Goal: Task Accomplishment & Management: Use online tool/utility

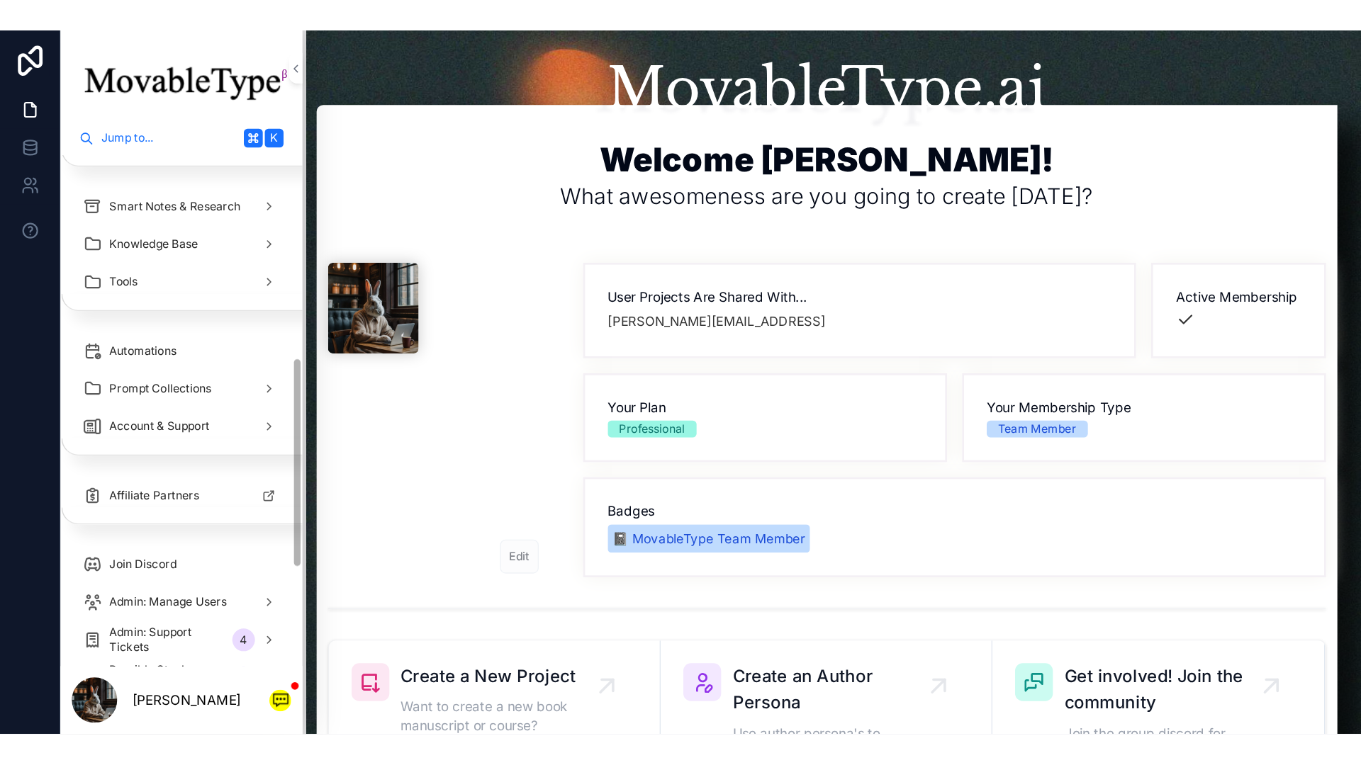
scroll to position [543, 0]
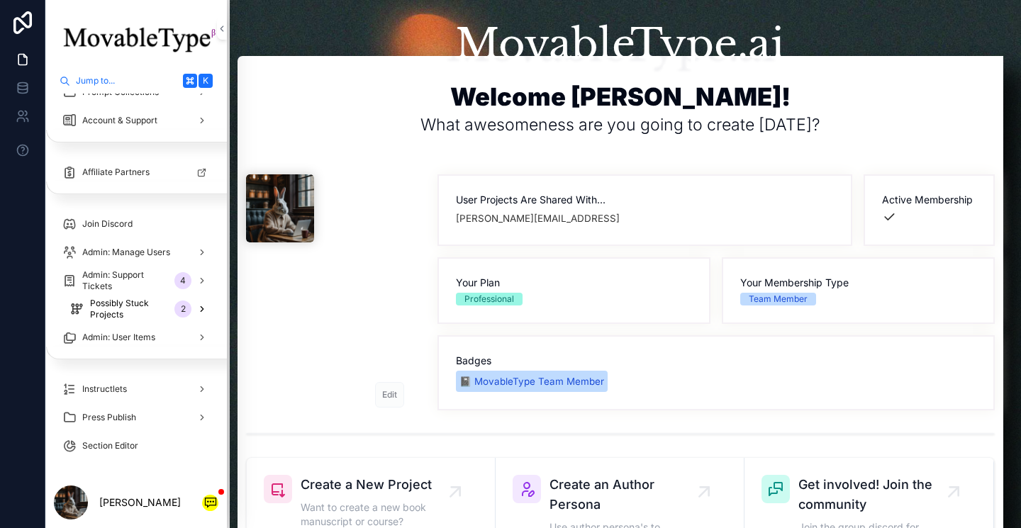
click at [133, 311] on span "Possibly Stuck Projects" at bounding box center [129, 309] width 79 height 23
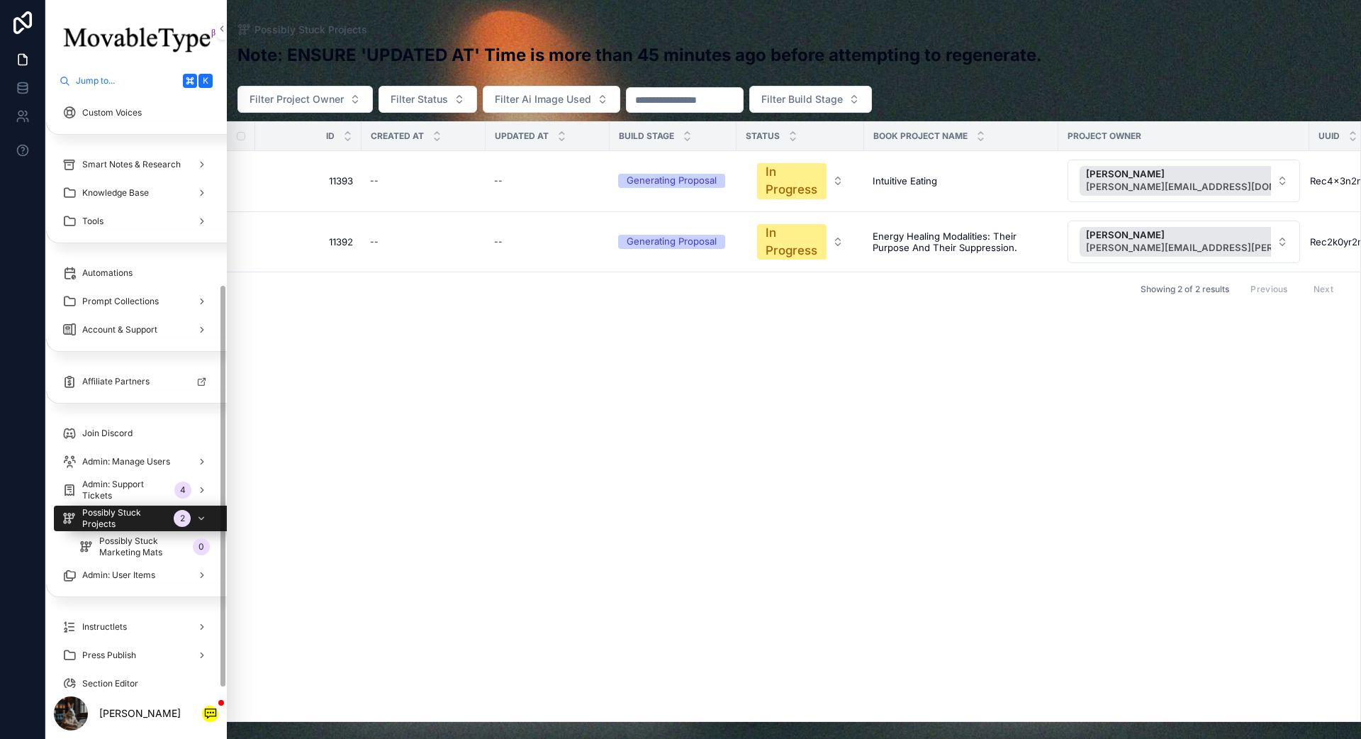
scroll to position [361, 0]
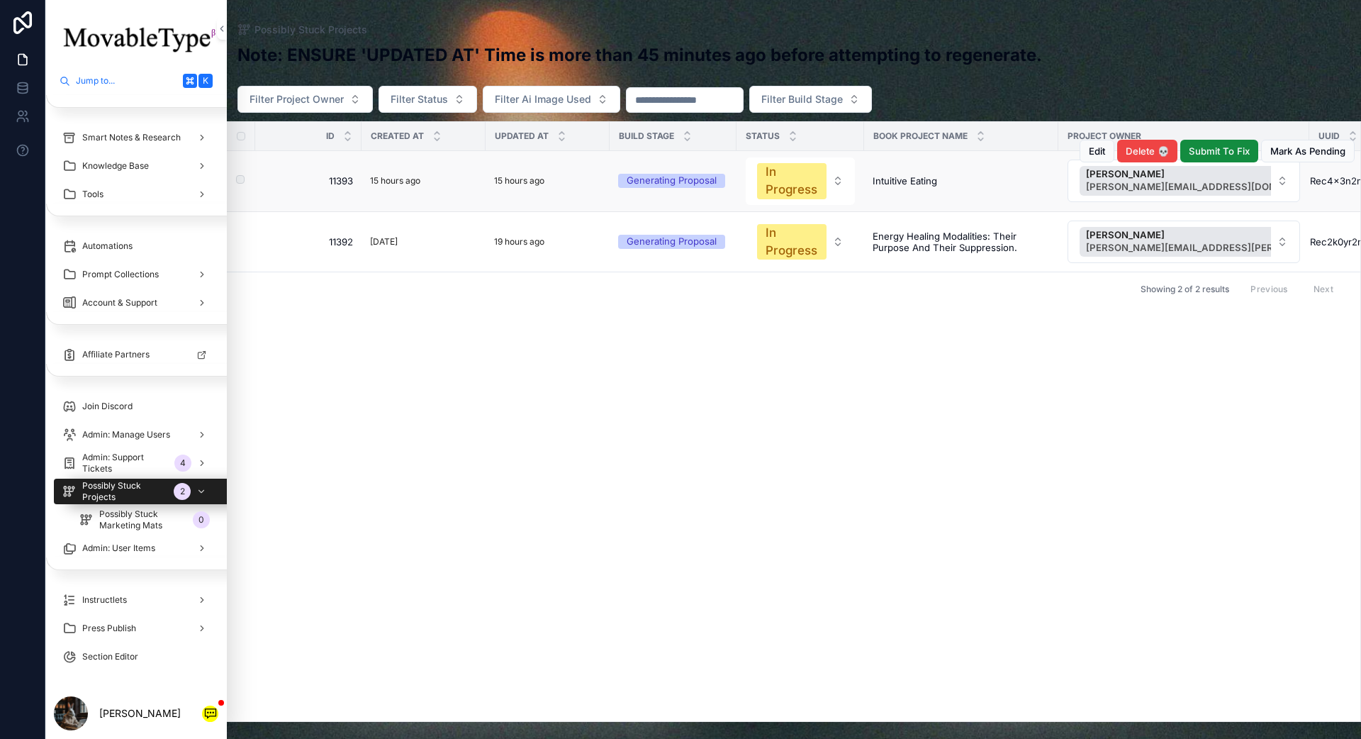
click at [466, 182] on div "15 hours ago" at bounding box center [423, 181] width 107 height 16
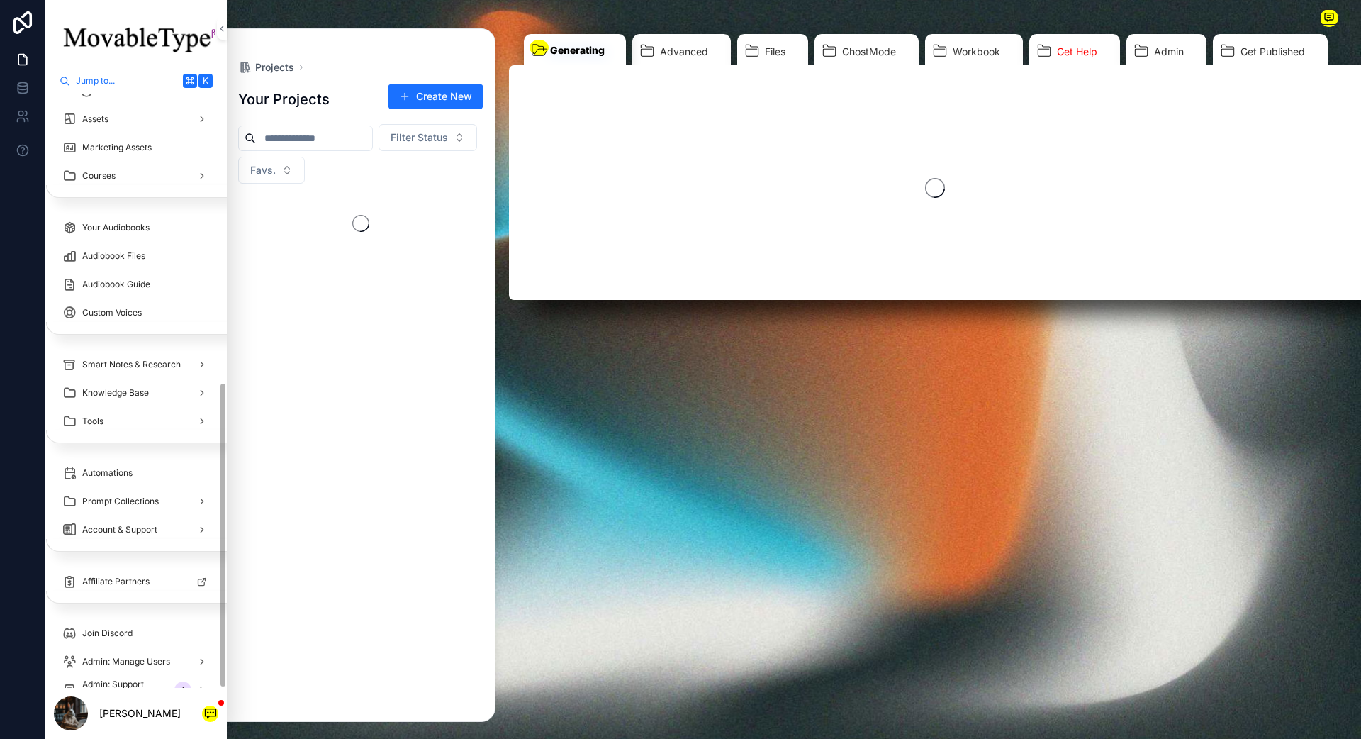
scroll to position [559, 0]
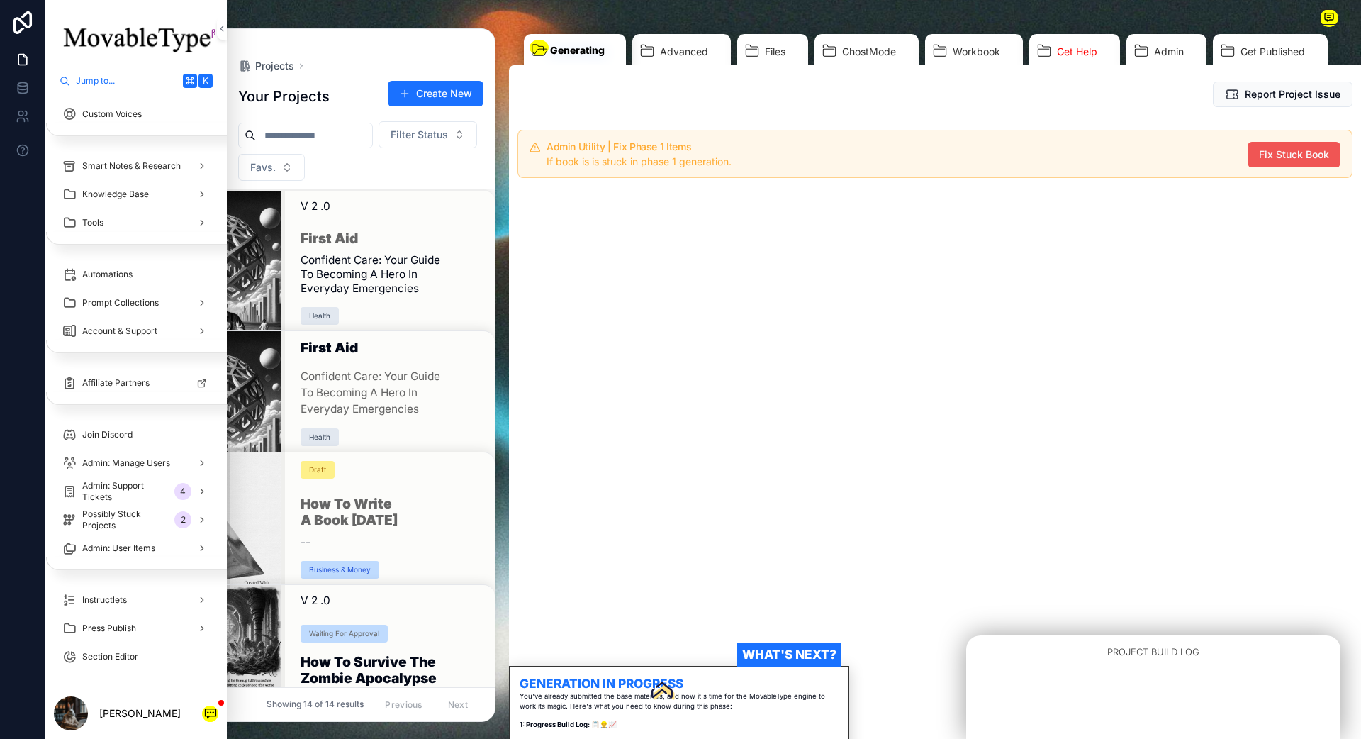
click at [1020, 160] on span "Fix Stuck Book" at bounding box center [1294, 154] width 70 height 14
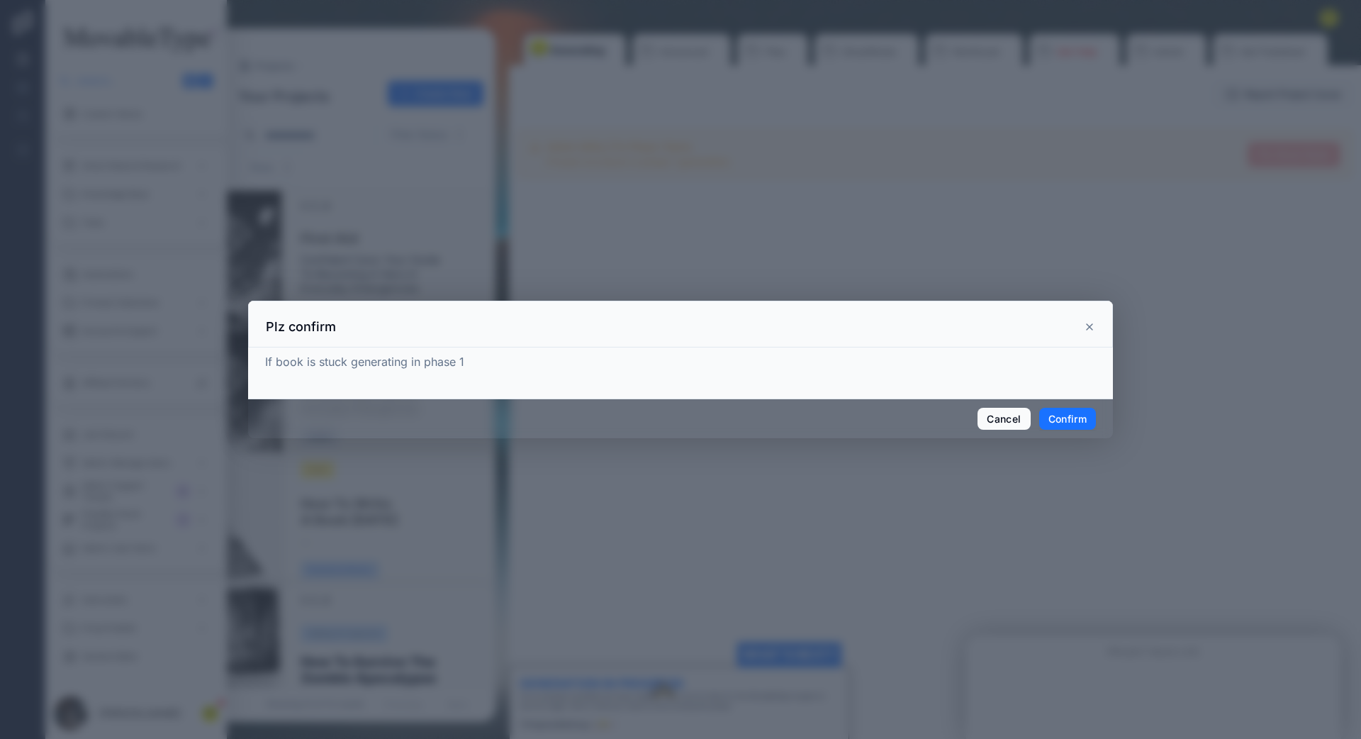
click at [1020, 416] on button "Confirm" at bounding box center [1067, 419] width 57 height 23
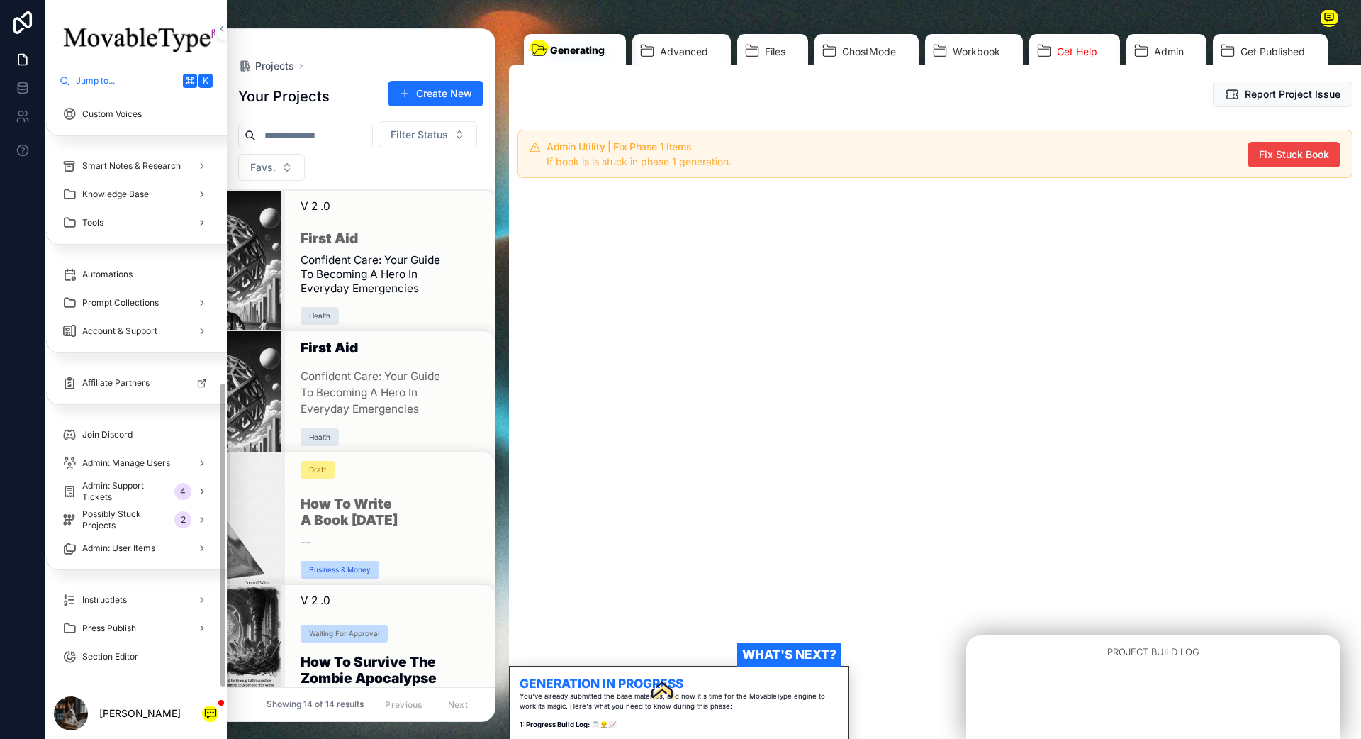
click at [155, 476] on div "Admin: Manage Users" at bounding box center [135, 463] width 181 height 28
click at [155, 489] on span "Admin: Support Tickets" at bounding box center [129, 491] width 79 height 23
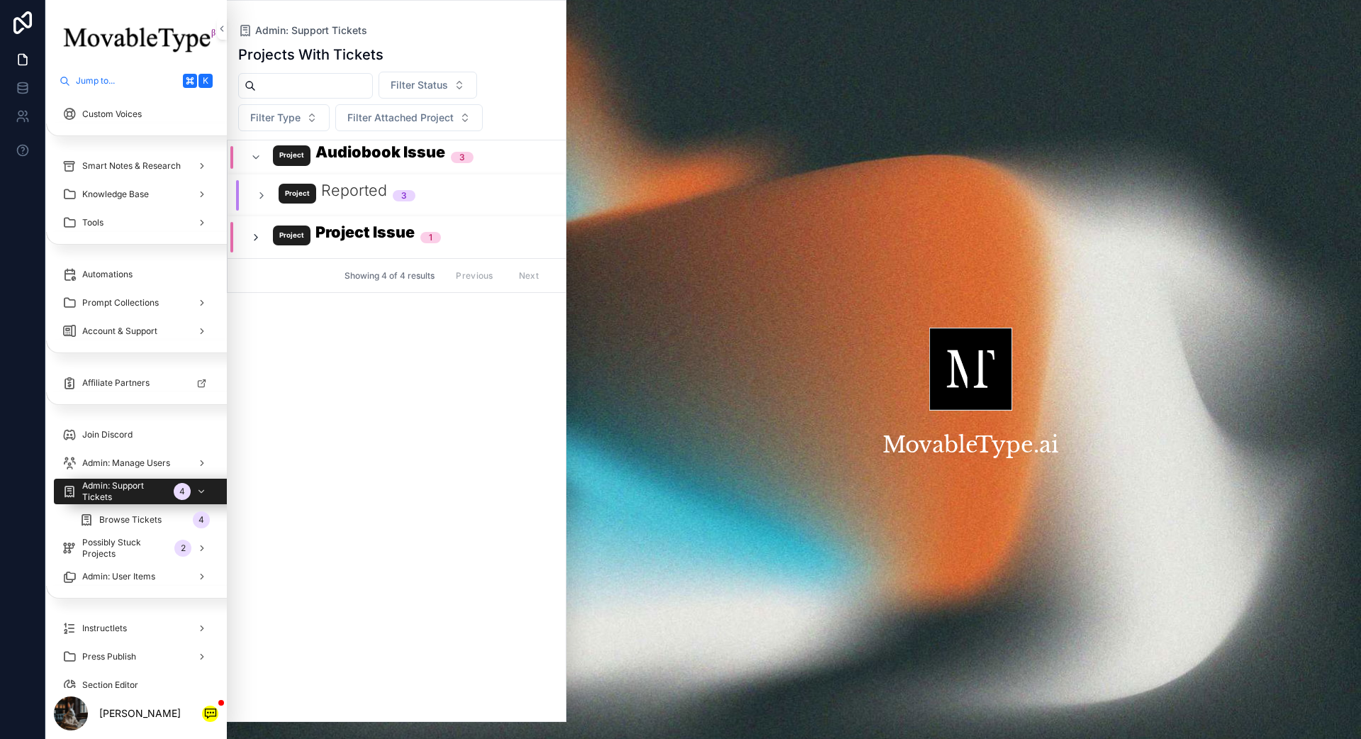
click at [257, 236] on icon "scrollable content" at bounding box center [255, 237] width 11 height 11
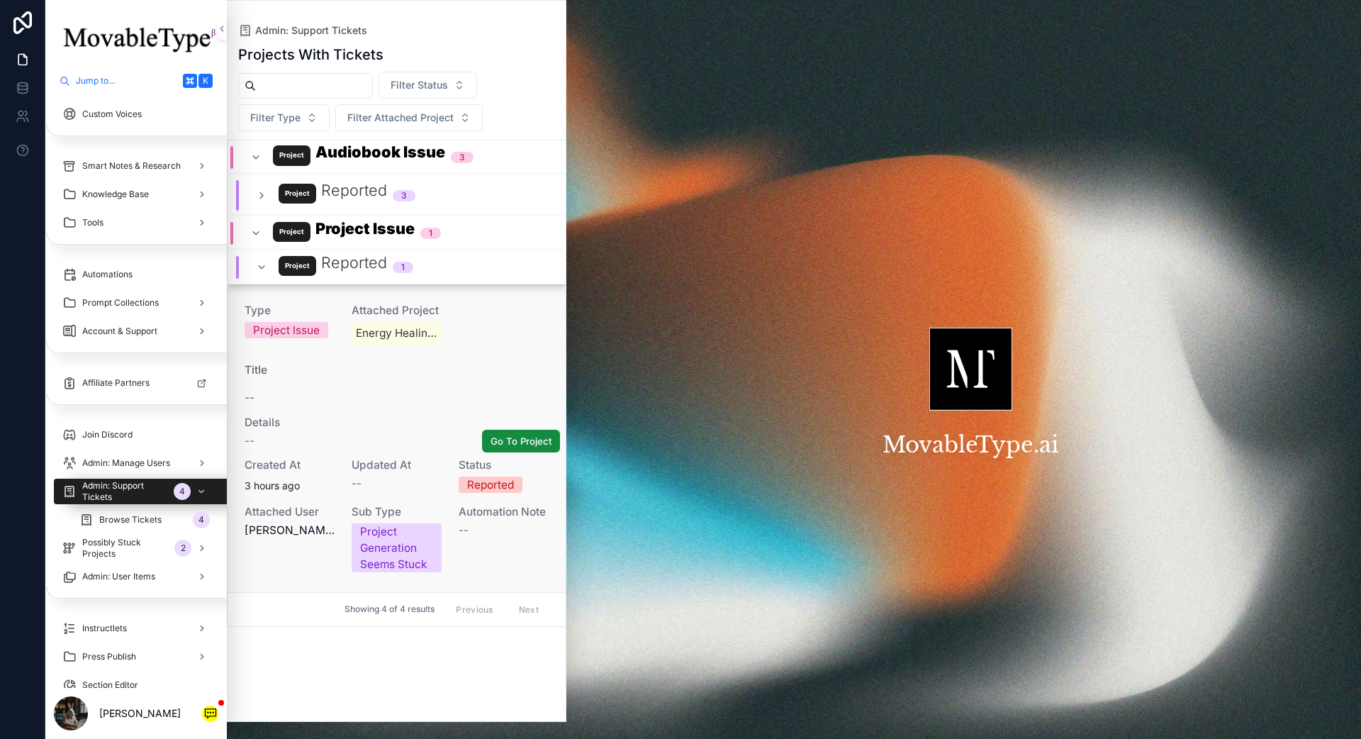
click at [333, 391] on div "--" at bounding box center [397, 394] width 304 height 22
